Goal: Task Accomplishment & Management: Use online tool/utility

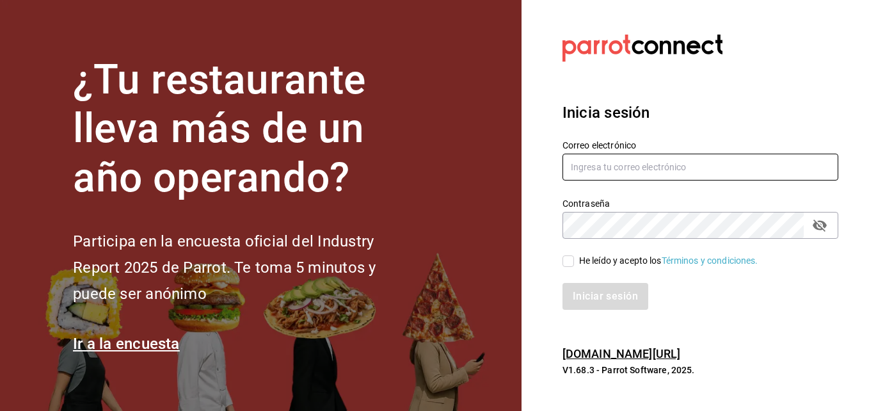
type input "Inventario@hornely.com"
click at [565, 259] on input "He leído y acepto los Términos y condiciones." at bounding box center [568, 261] width 12 height 12
checkbox input "true"
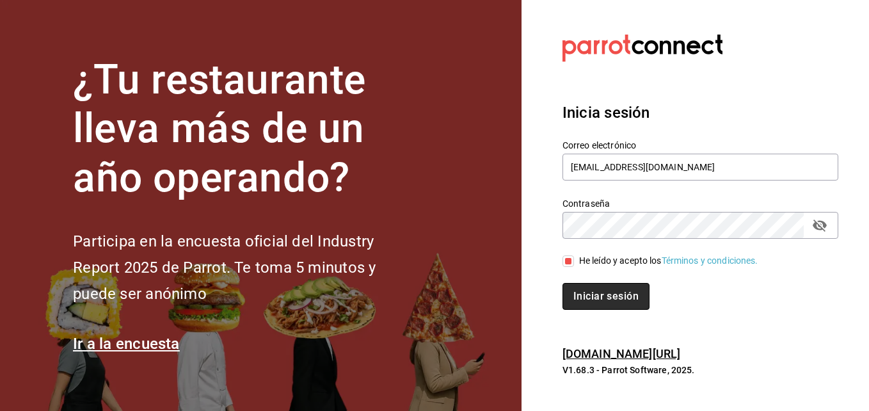
click at [591, 290] on button "Iniciar sesión" at bounding box center [605, 296] width 87 height 27
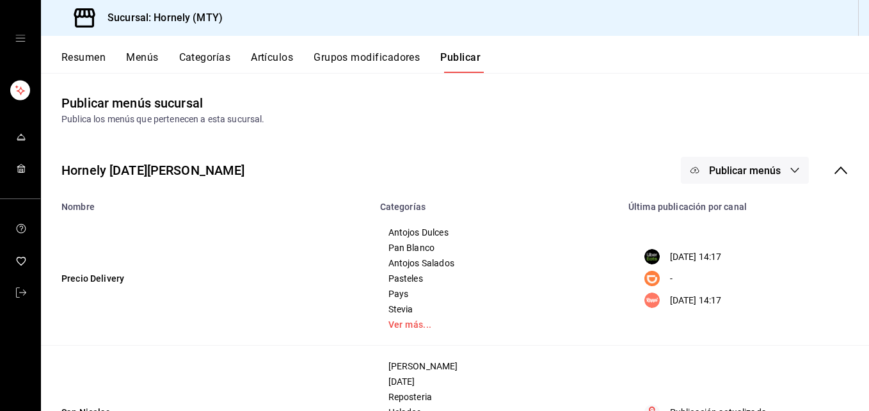
click at [95, 54] on button "Resumen" at bounding box center [83, 62] width 44 height 22
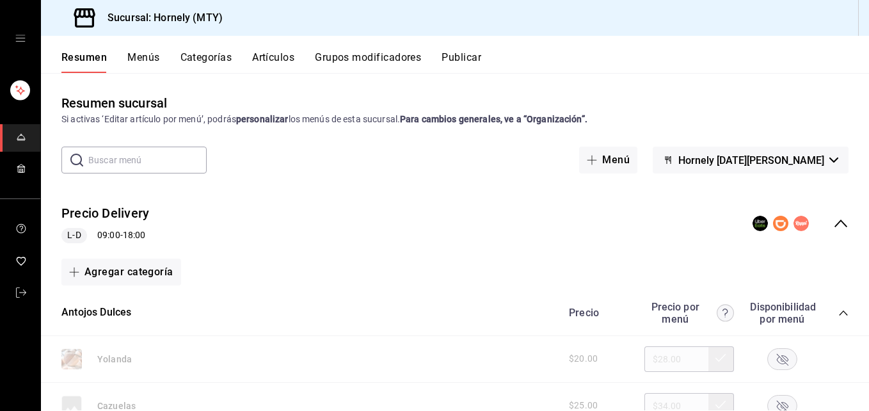
scroll to position [192, 0]
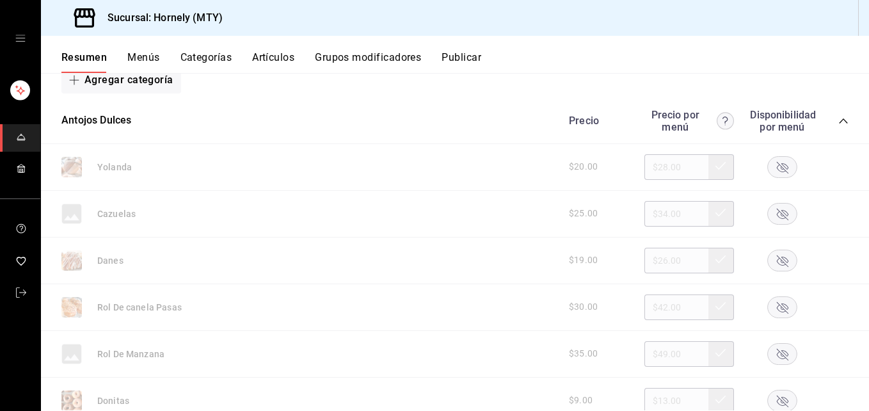
click at [771, 164] on rect "button" at bounding box center [781, 166] width 29 height 21
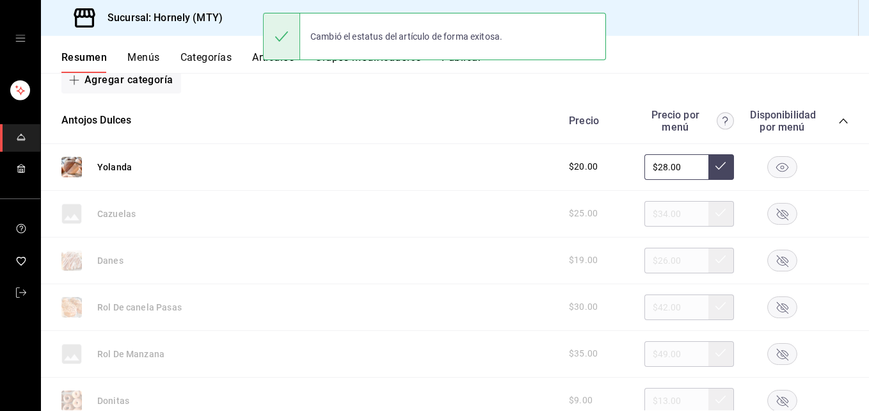
click at [771, 267] on rect "button" at bounding box center [781, 259] width 29 height 21
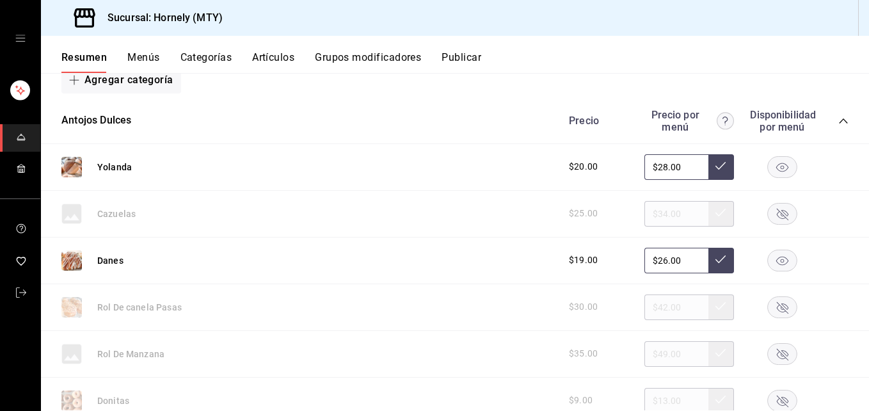
click at [773, 310] on rect "button" at bounding box center [781, 306] width 29 height 21
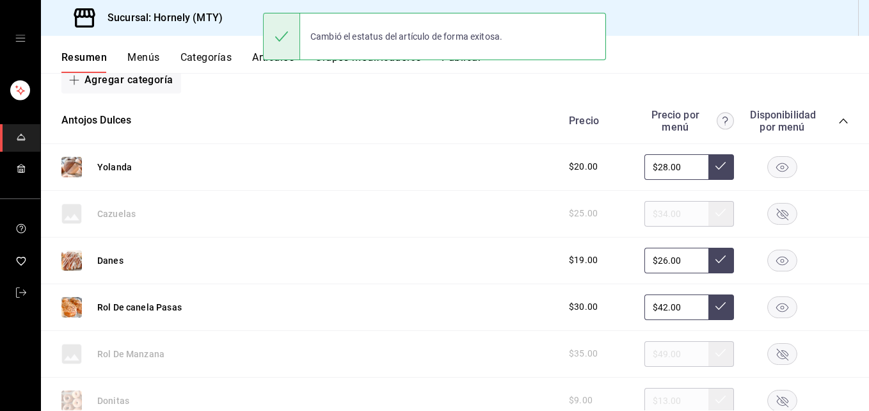
scroll to position [384, 0]
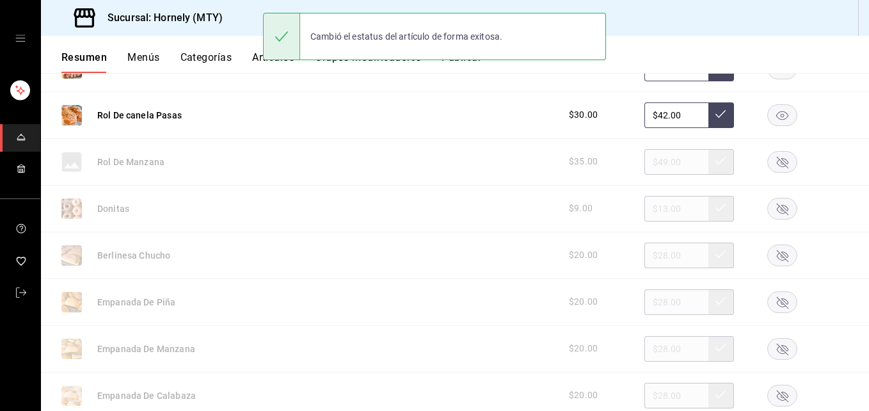
click at [776, 166] on icon "button" at bounding box center [782, 162] width 12 height 12
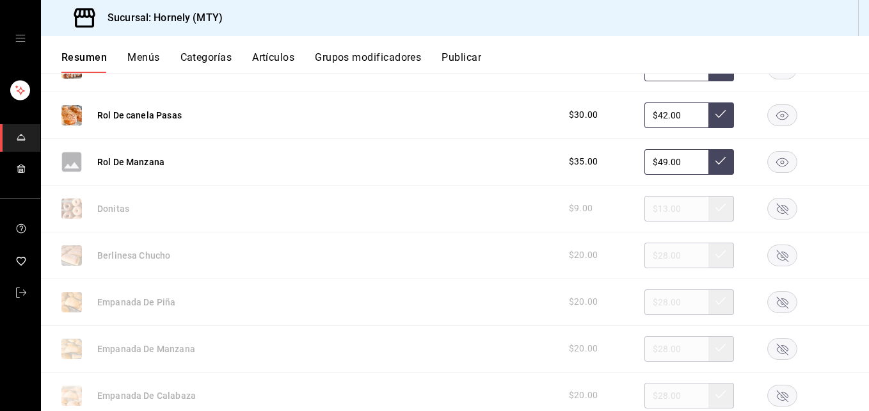
click at [776, 257] on icon "button" at bounding box center [782, 255] width 12 height 12
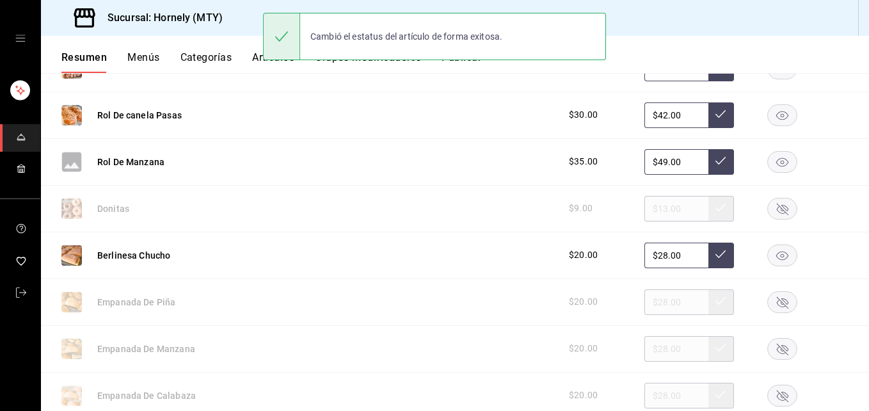
click at [775, 299] on rect "button" at bounding box center [781, 301] width 29 height 21
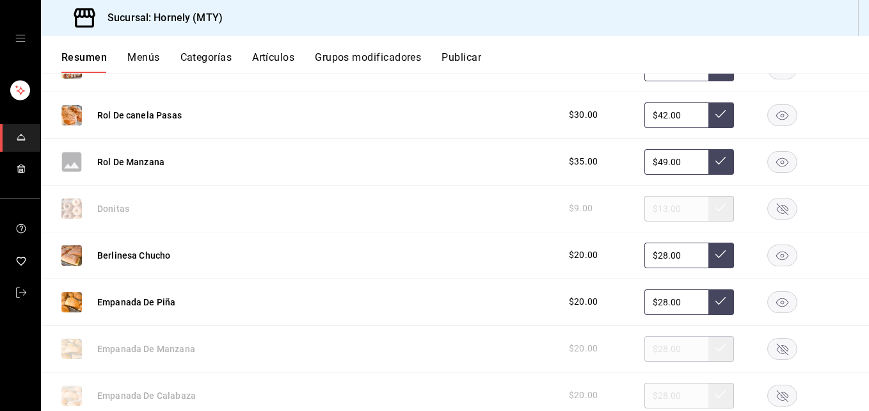
click at [788, 348] on div at bounding box center [782, 349] width 64 height 22
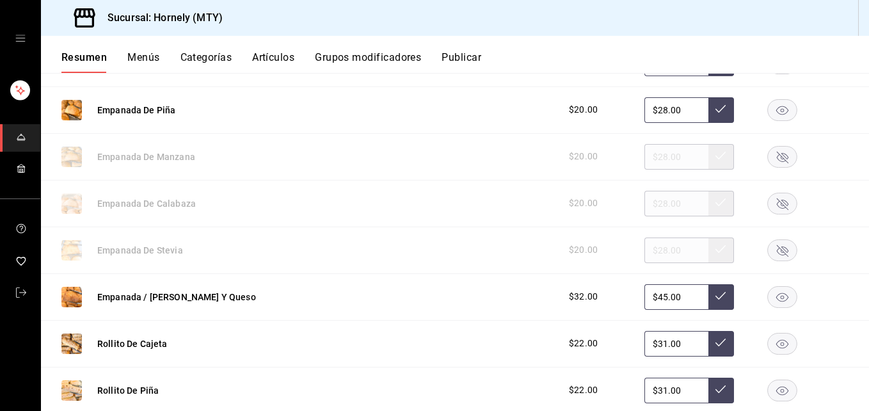
click at [770, 205] on rect "button" at bounding box center [781, 203] width 29 height 21
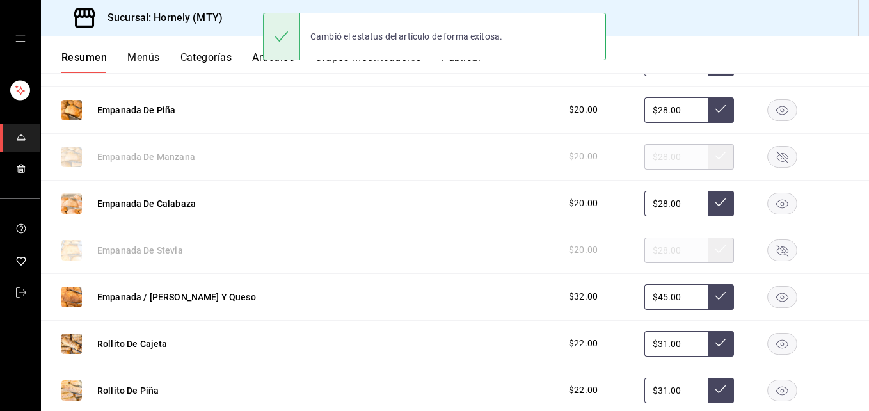
click at [769, 152] on rect "button" at bounding box center [781, 156] width 29 height 21
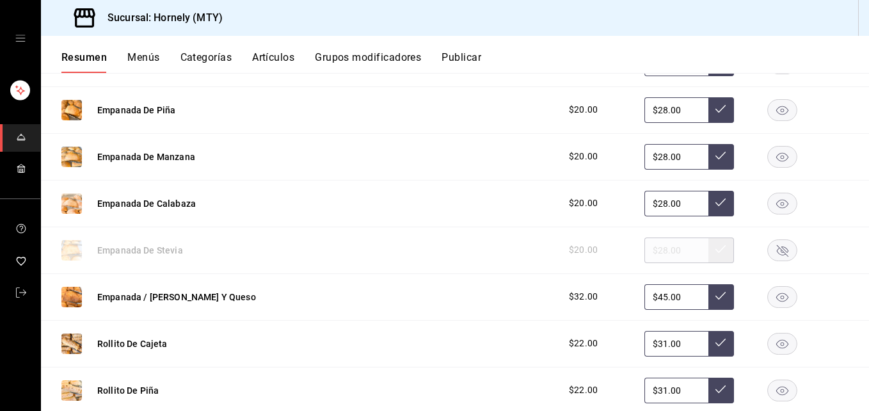
click at [775, 248] on rect "button" at bounding box center [781, 249] width 29 height 21
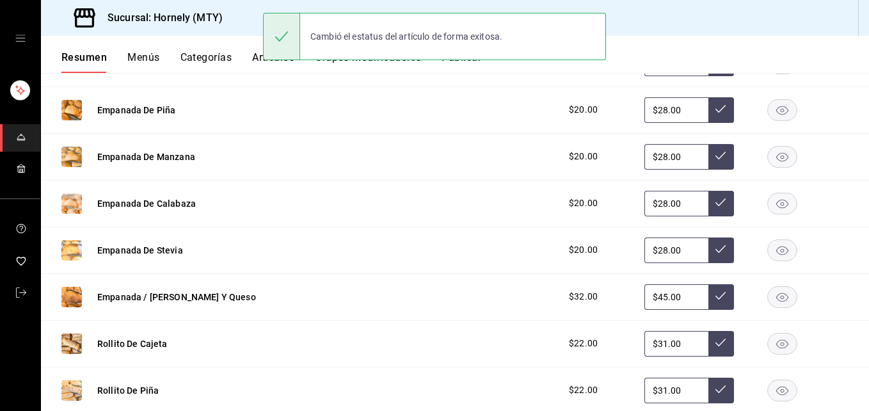
click at [776, 342] on rect "button" at bounding box center [781, 343] width 29 height 21
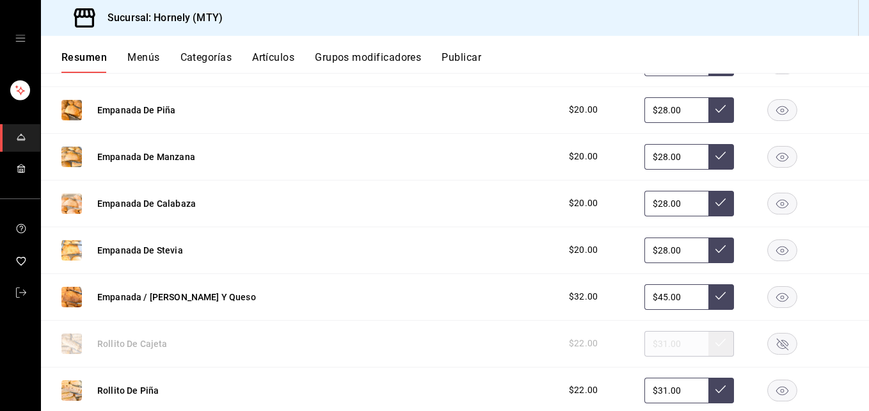
scroll to position [767, 0]
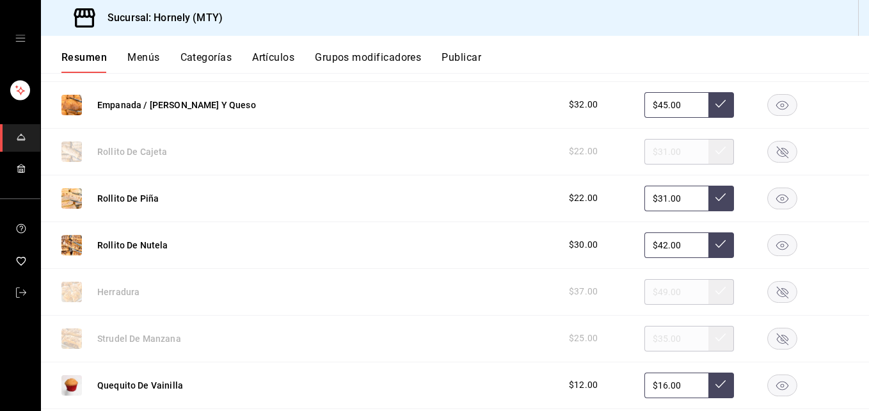
click at [775, 334] on rect "button" at bounding box center [781, 337] width 29 height 21
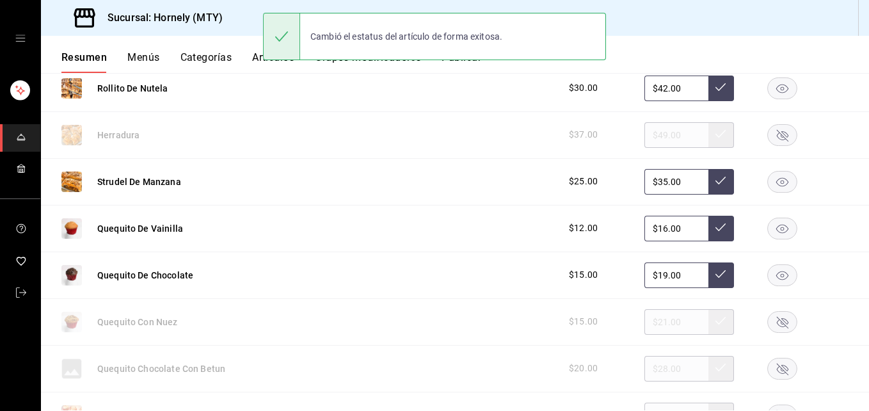
scroll to position [959, 0]
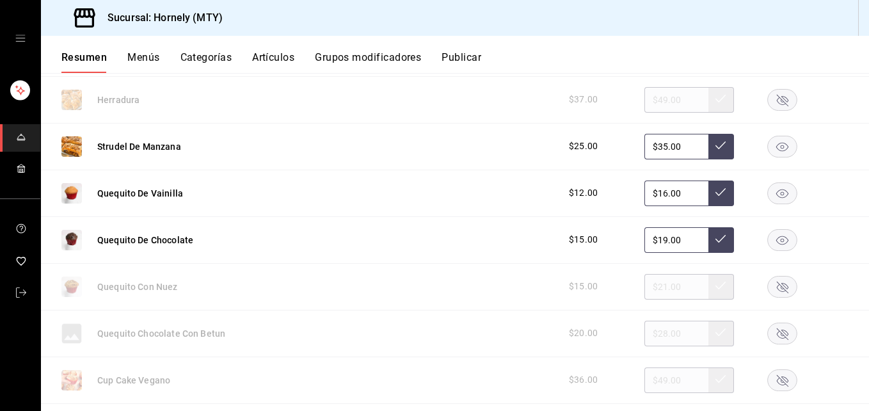
click at [774, 286] on rect "button" at bounding box center [781, 286] width 29 height 21
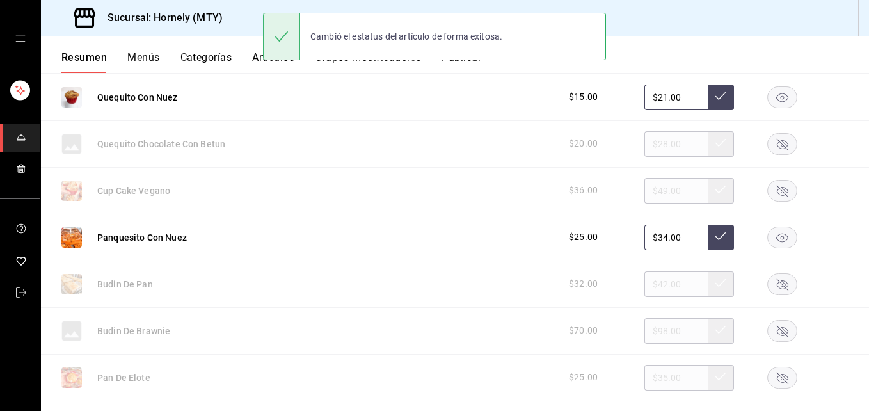
scroll to position [1151, 0]
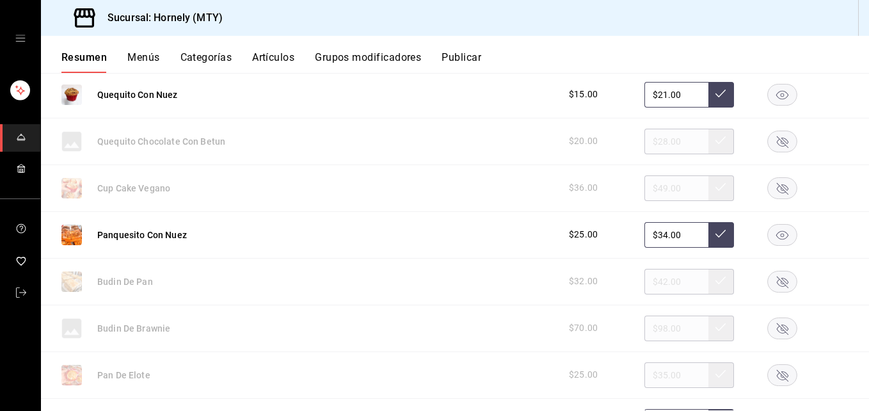
click at [777, 278] on rect "button" at bounding box center [781, 281] width 29 height 21
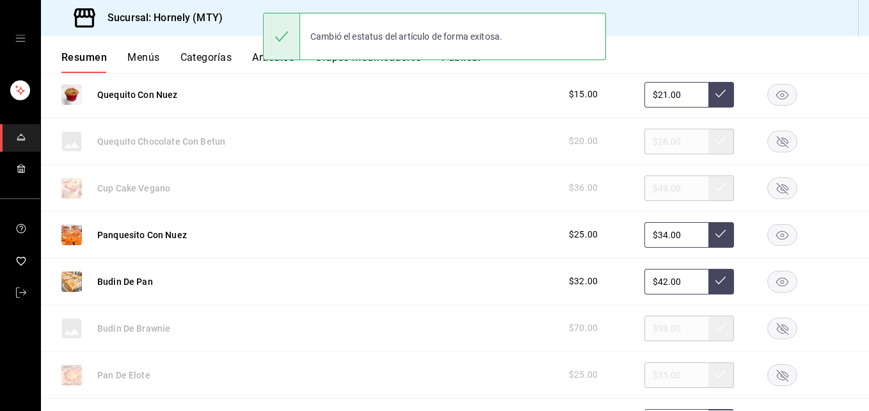
scroll to position [1343, 0]
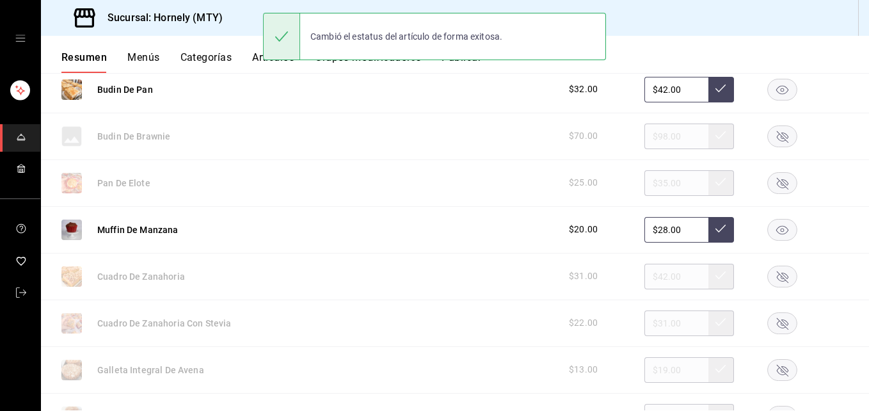
click at [775, 224] on rect "button" at bounding box center [781, 229] width 29 height 21
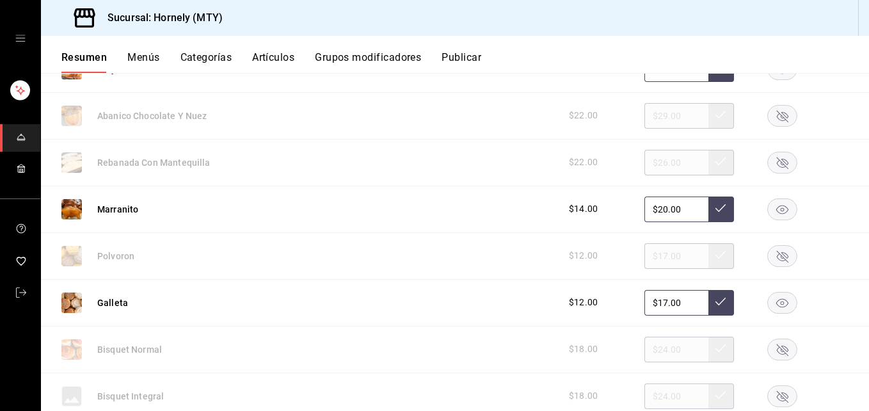
scroll to position [2302, 0]
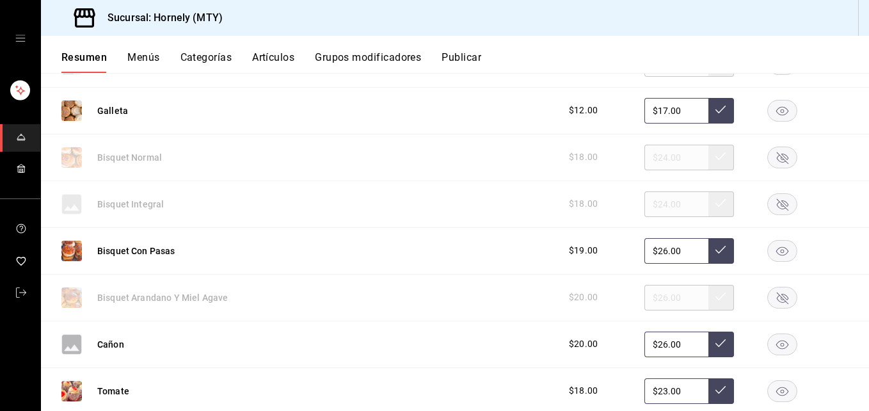
click at [776, 248] on icon "button" at bounding box center [782, 250] width 12 height 9
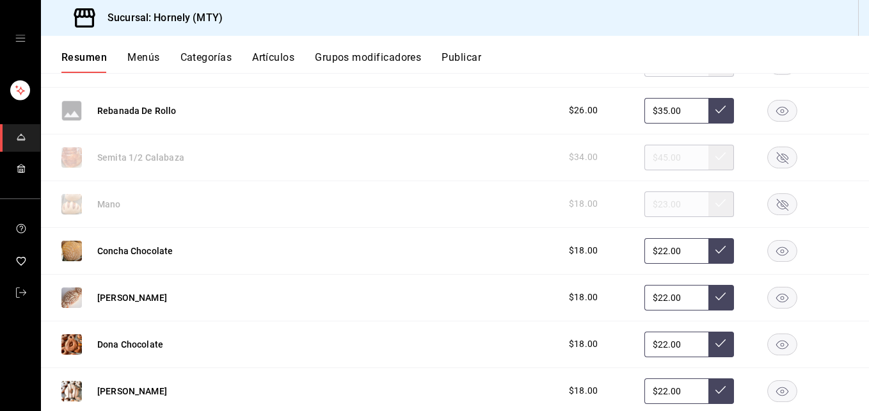
scroll to position [2686, 0]
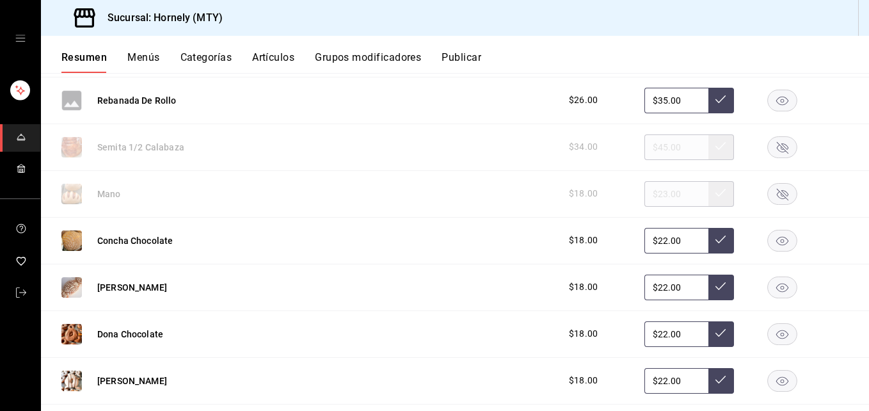
click at [767, 97] on rect "button" at bounding box center [781, 100] width 29 height 21
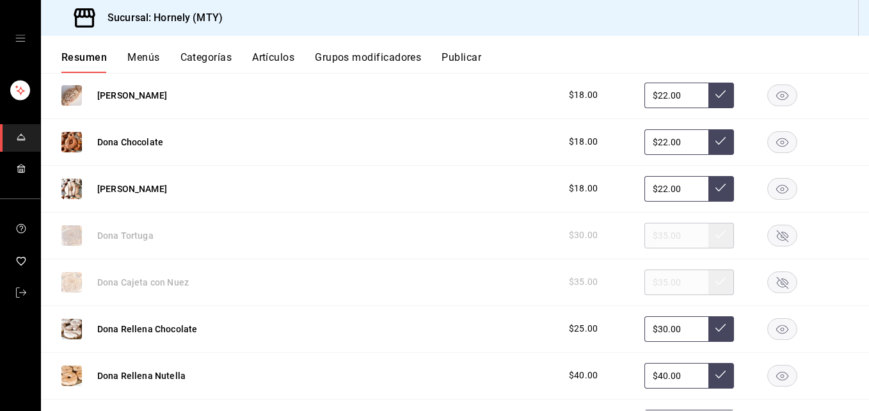
click at [767, 320] on icon "button" at bounding box center [782, 329] width 30 height 22
click at [775, 377] on rect "button" at bounding box center [781, 375] width 29 height 21
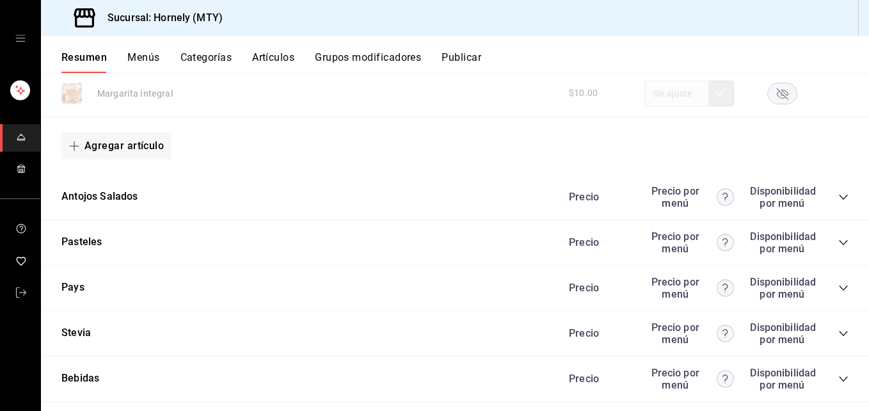
scroll to position [4029, 0]
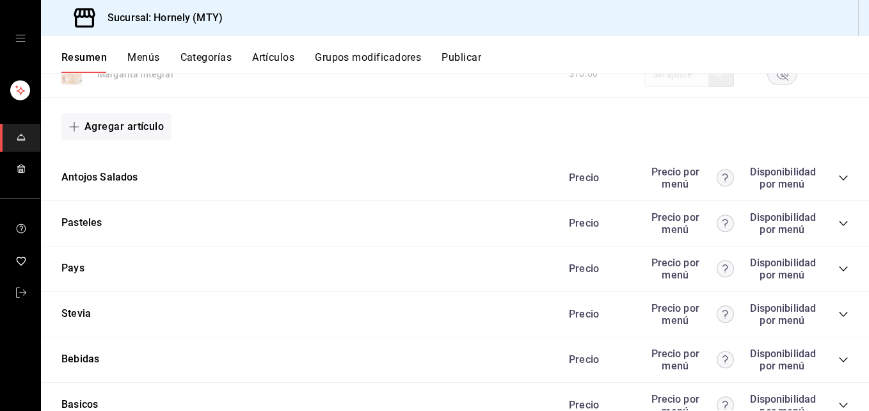
click at [838, 183] on div "Precio Precio por menú Disponibilidad por menú" at bounding box center [702, 178] width 292 height 24
click at [838, 181] on icon "collapse-category-row" at bounding box center [843, 178] width 10 height 10
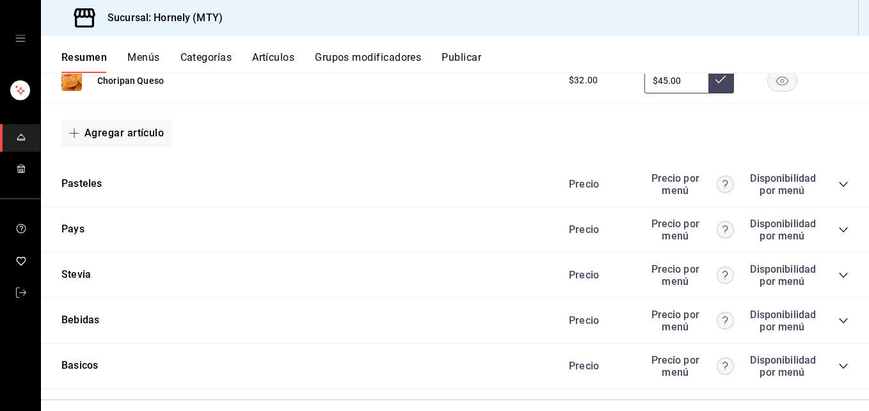
scroll to position [4167, 0]
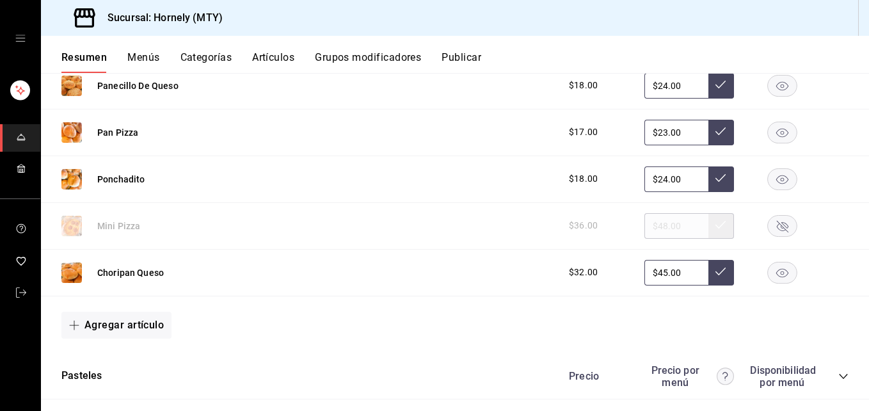
click at [767, 273] on rect "button" at bounding box center [781, 272] width 29 height 21
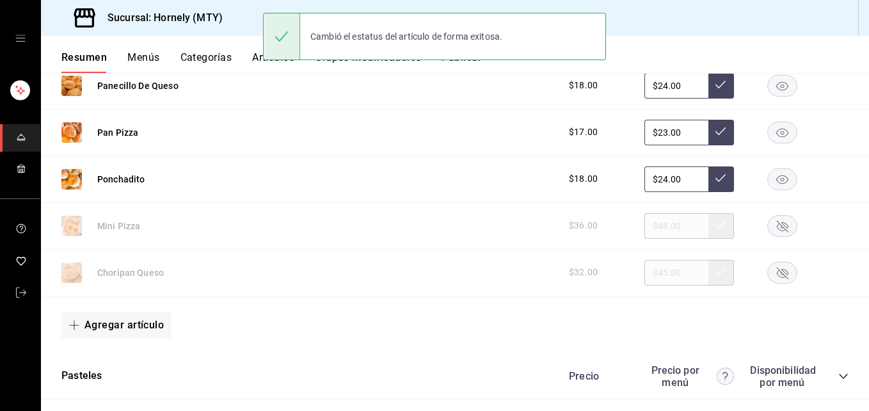
scroll to position [3975, 0]
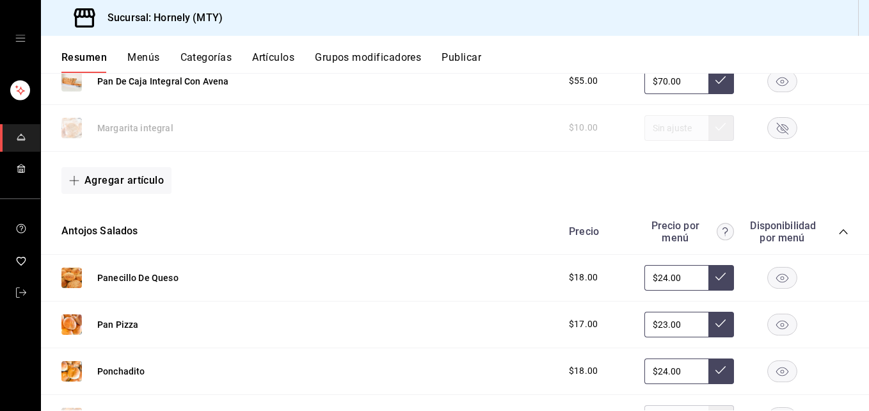
click at [767, 318] on icon "button" at bounding box center [782, 324] width 30 height 22
click at [767, 375] on rect "button" at bounding box center [781, 370] width 29 height 21
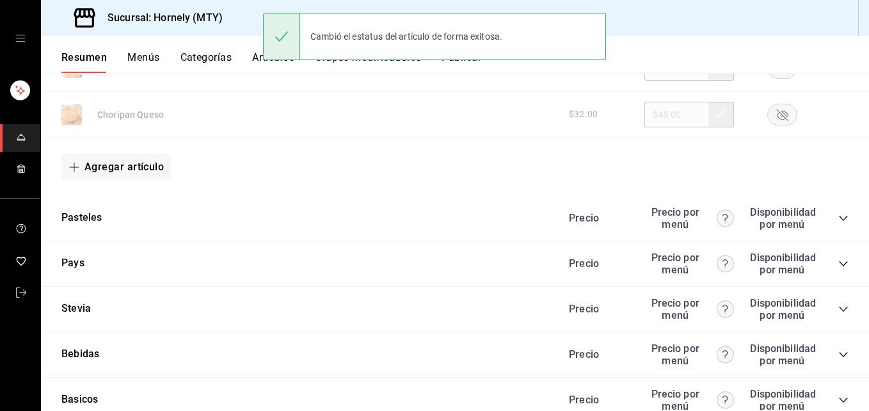
scroll to position [4359, 0]
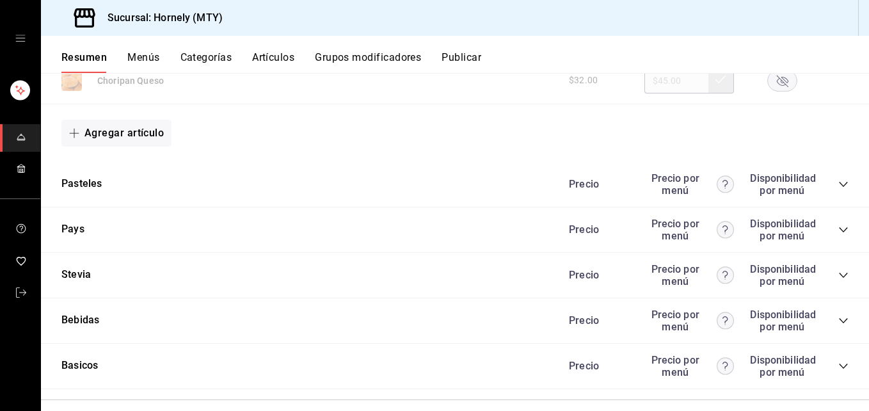
click at [838, 317] on icon "collapse-category-row" at bounding box center [843, 320] width 10 height 10
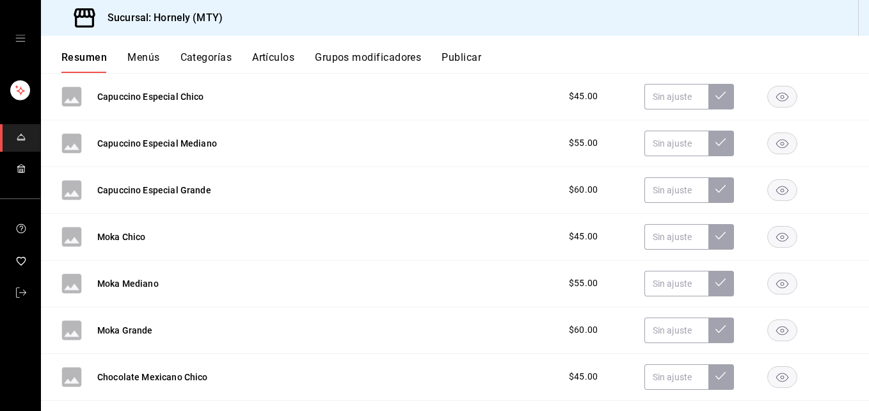
scroll to position [7621, 0]
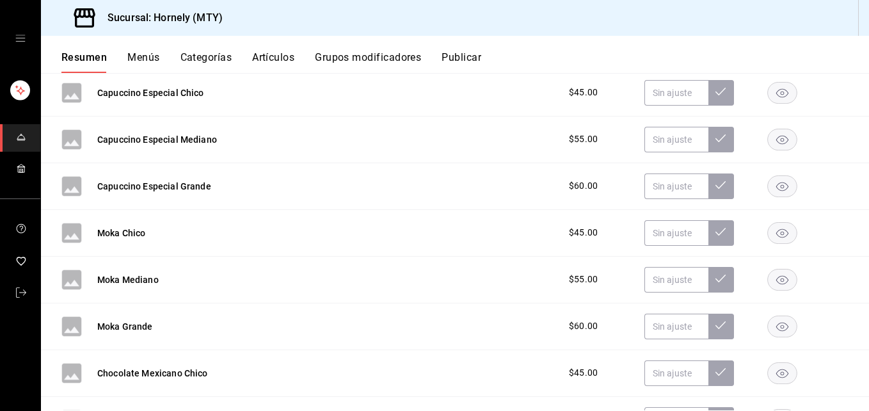
click at [776, 229] on icon "button" at bounding box center [782, 232] width 12 height 9
click at [774, 274] on rect "button" at bounding box center [781, 279] width 29 height 21
click at [773, 321] on rect "button" at bounding box center [781, 325] width 29 height 21
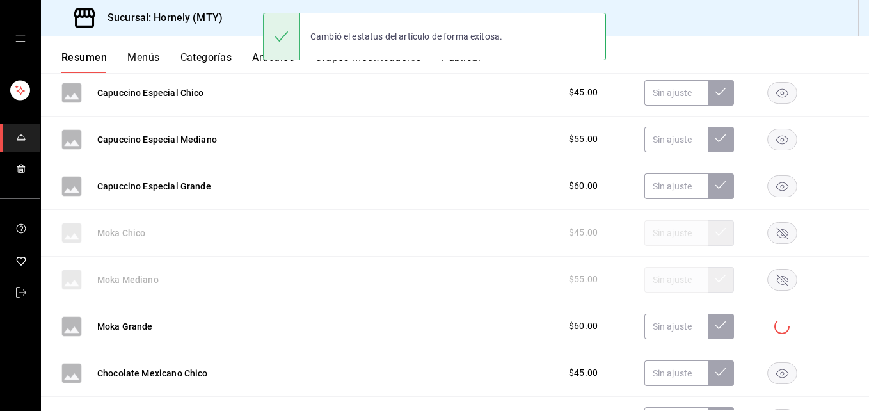
scroll to position [7813, 0]
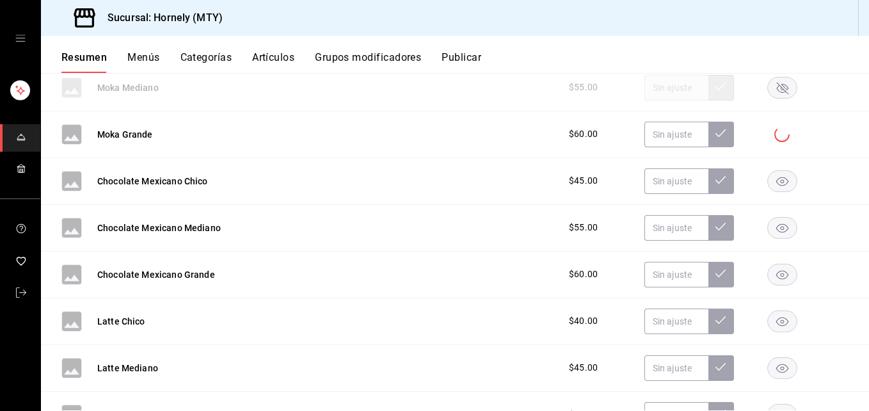
click at [779, 173] on rect "button" at bounding box center [781, 180] width 29 height 21
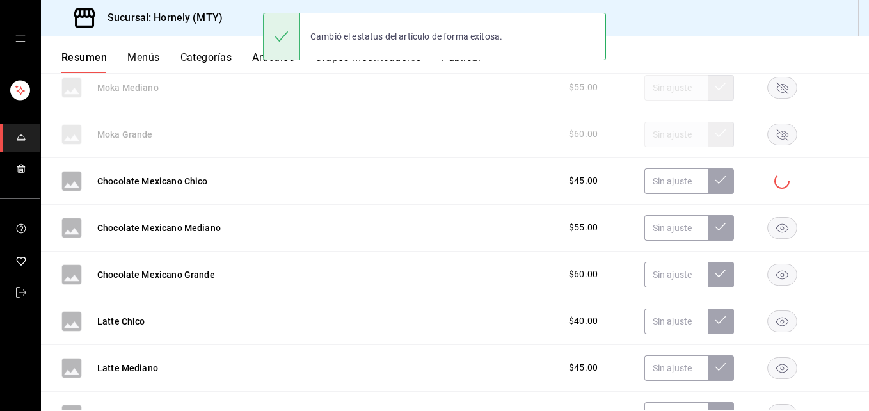
click at [781, 228] on rect "button" at bounding box center [781, 227] width 29 height 21
click at [776, 278] on icon "button" at bounding box center [782, 274] width 12 height 9
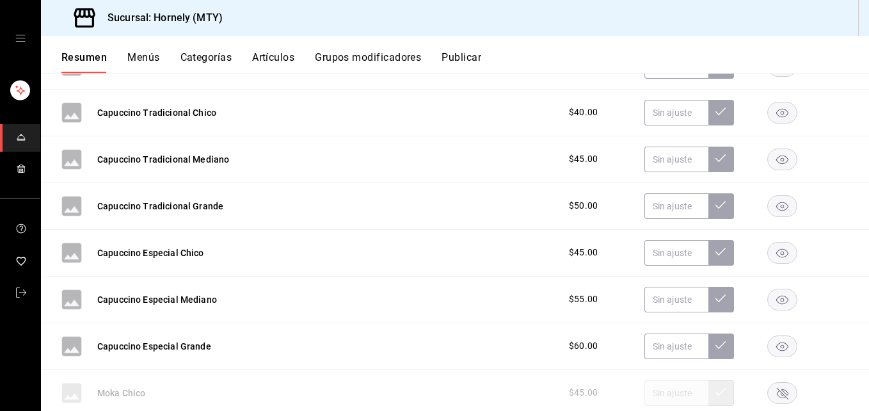
scroll to position [7429, 0]
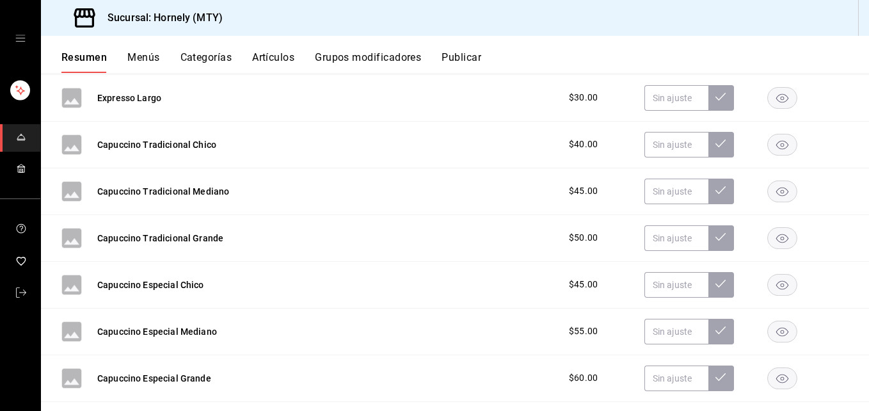
click at [465, 52] on button "Publicar" at bounding box center [461, 62] width 40 height 22
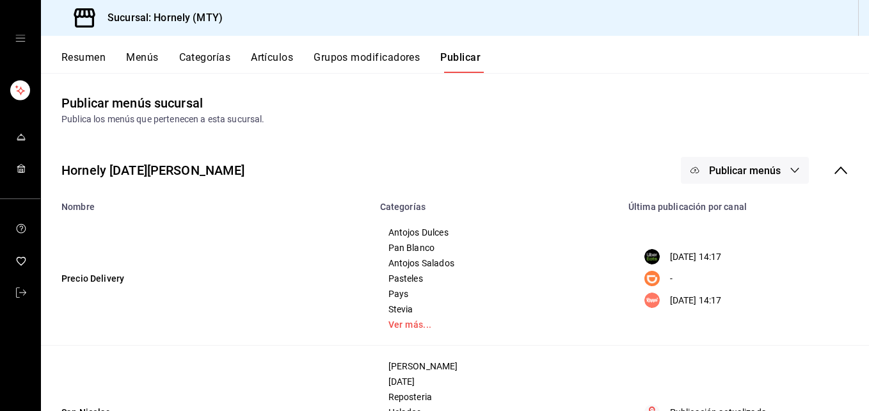
click at [734, 156] on div "Hornely [DATE][PERSON_NAME] Publicar menús" at bounding box center [455, 169] width 828 height 47
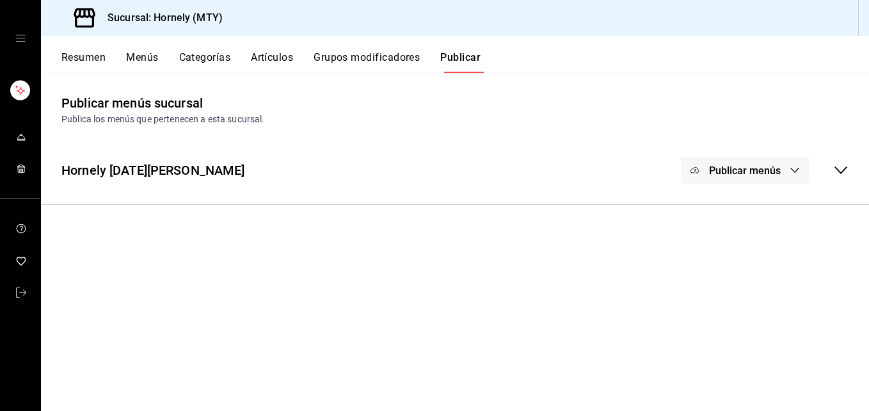
click at [732, 176] on span "Publicar menús" at bounding box center [745, 170] width 72 height 12
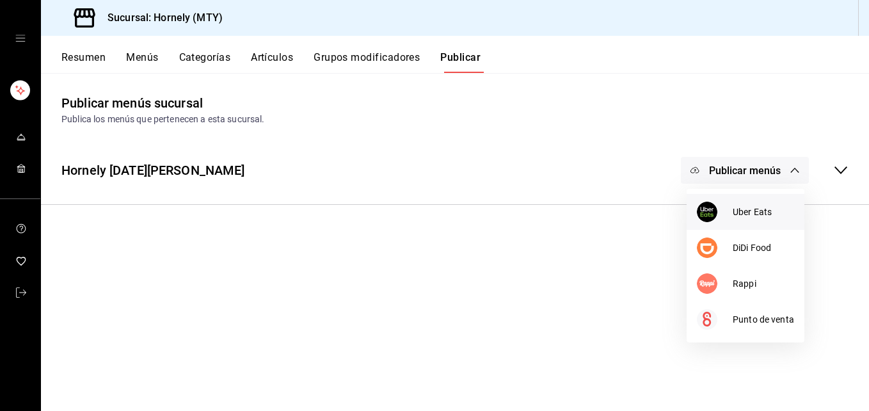
click at [718, 219] on div at bounding box center [714, 211] width 36 height 20
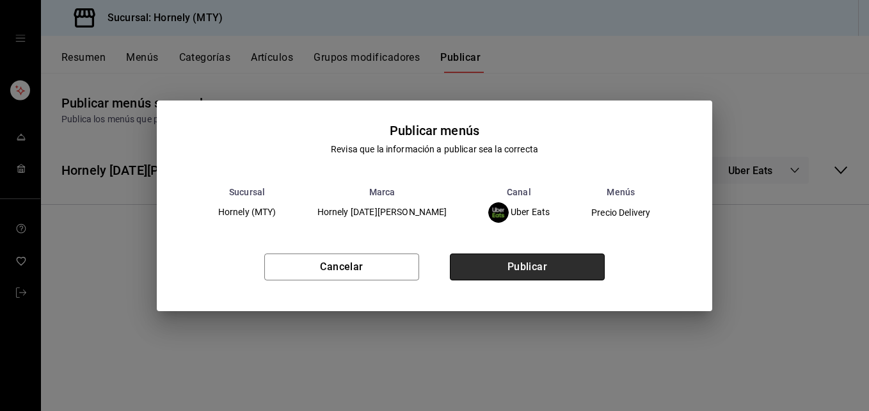
click at [474, 262] on button "Publicar" at bounding box center [527, 266] width 155 height 27
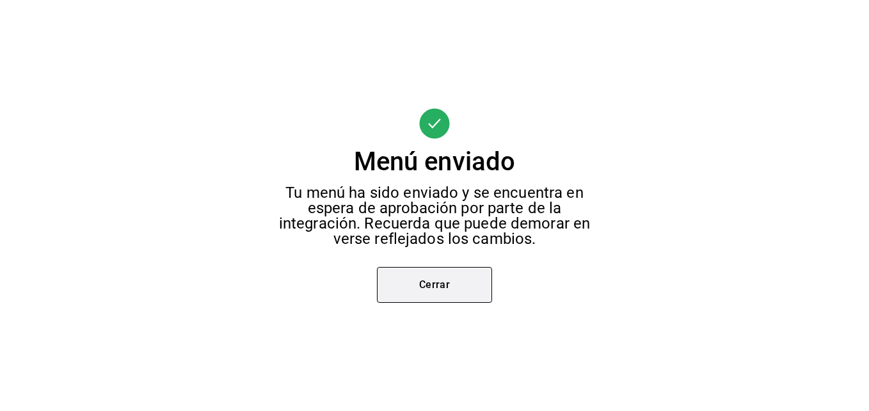
click at [485, 276] on button "Cerrar" at bounding box center [434, 285] width 115 height 36
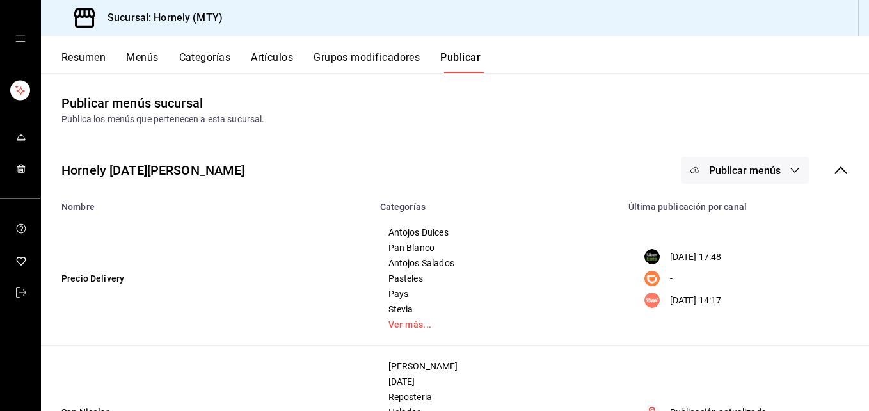
click at [713, 172] on span "Publicar menús" at bounding box center [745, 170] width 72 height 12
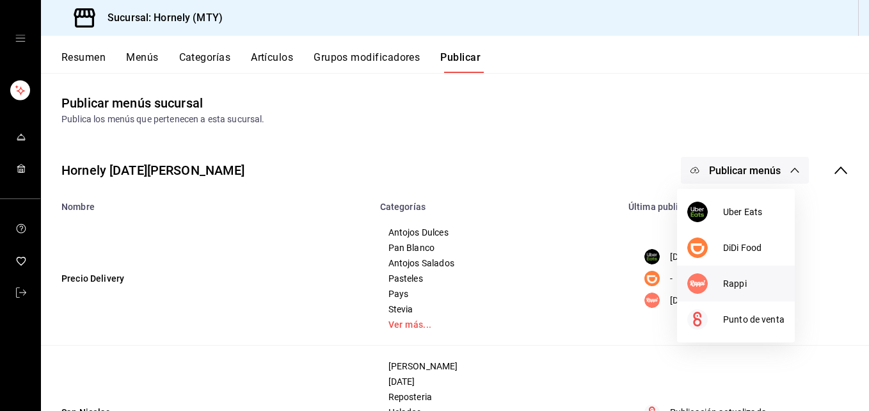
click at [725, 290] on li "Rappi" at bounding box center [736, 283] width 118 height 36
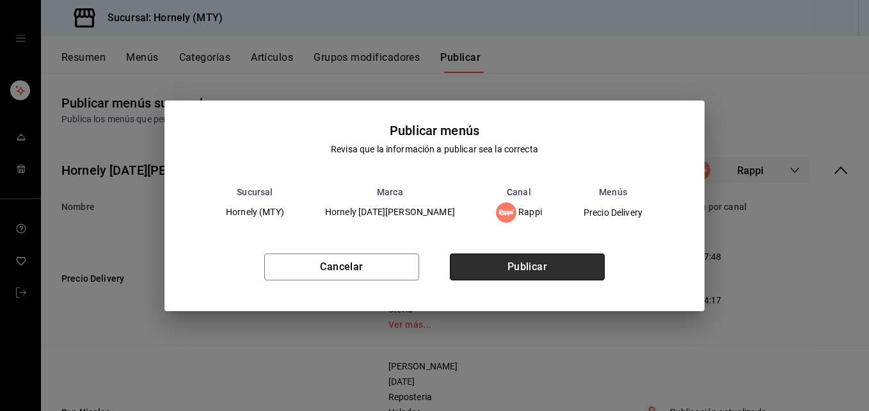
click at [587, 255] on button "Publicar" at bounding box center [527, 266] width 155 height 27
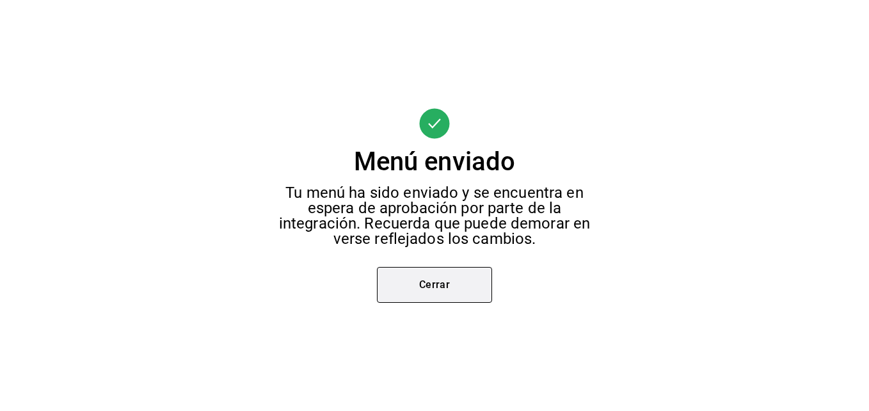
click at [407, 291] on button "Cerrar" at bounding box center [434, 285] width 115 height 36
